Goal: Transaction & Acquisition: Subscribe to service/newsletter

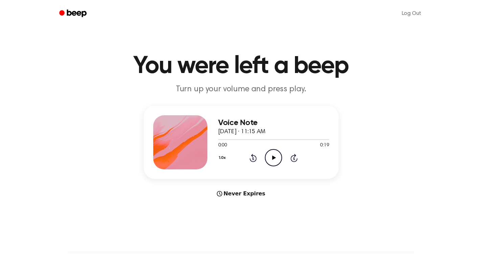
click at [275, 159] on icon "Play Audio" at bounding box center [273, 157] width 17 height 17
click at [276, 156] on icon "Play Audio" at bounding box center [273, 157] width 17 height 17
click at [213, 88] on p "Turn up your volume and press play." at bounding box center [241, 89] width 260 height 11
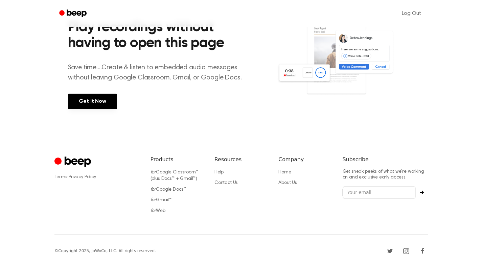
scroll to position [270, 0]
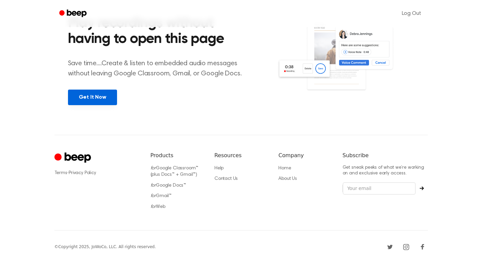
click at [96, 98] on link "Get It Now" at bounding box center [92, 98] width 49 height 16
